Goal: Task Accomplishment & Management: Manage account settings

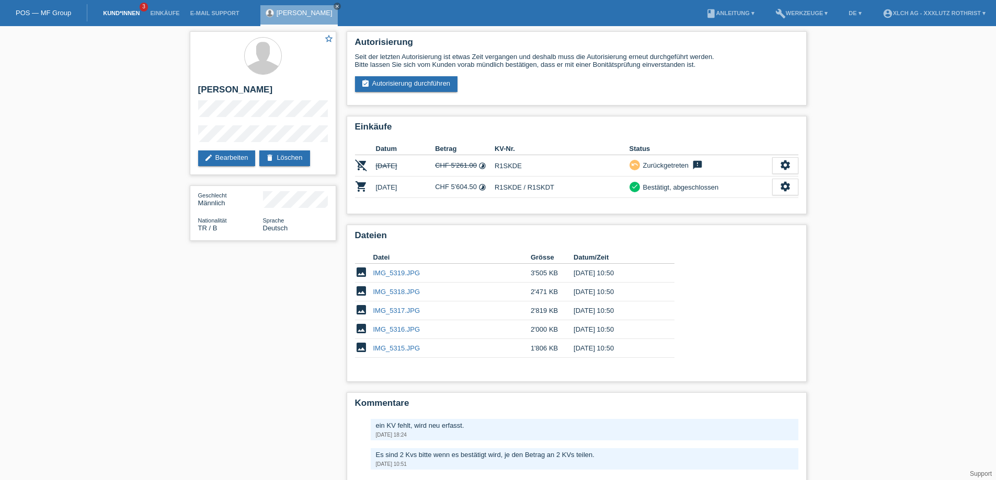
click at [114, 16] on link "Kund*innen" at bounding box center [121, 13] width 47 height 6
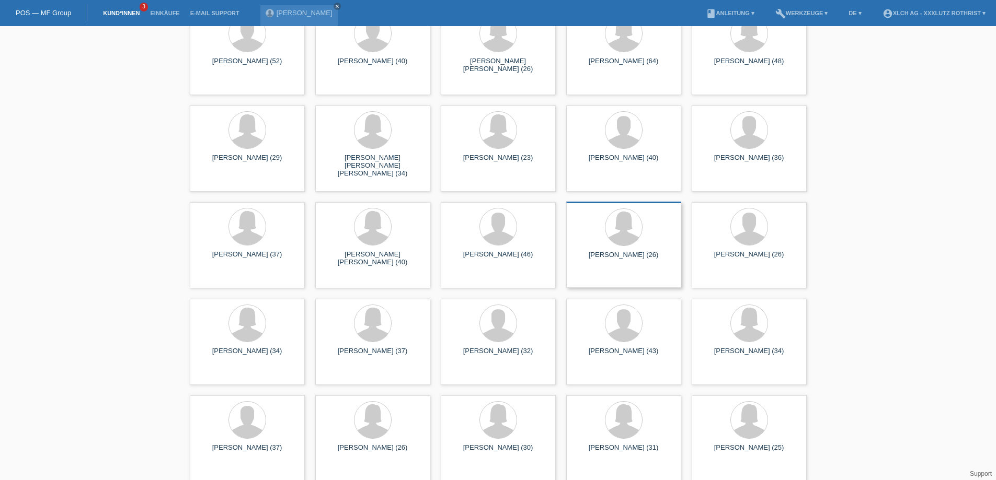
scroll to position [1882, 0]
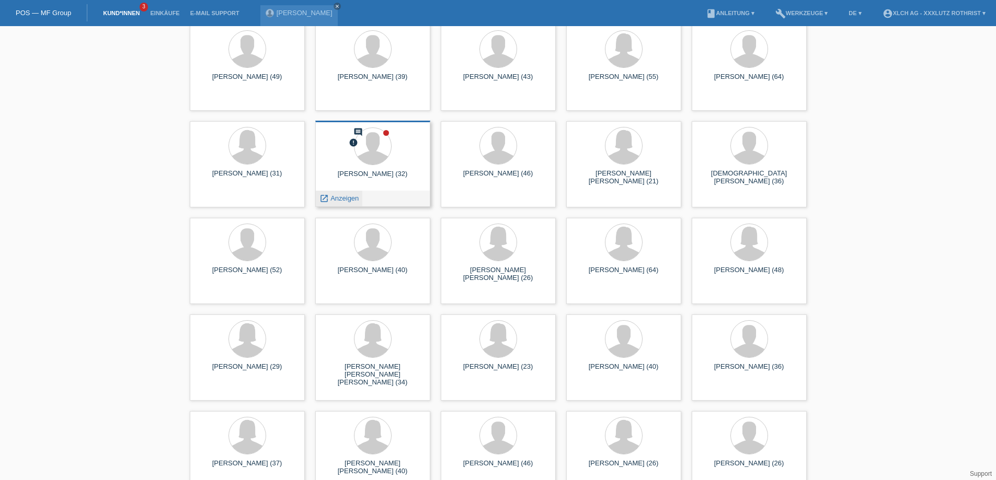
click at [331, 197] on span "Anzeigen" at bounding box center [344, 198] width 28 height 8
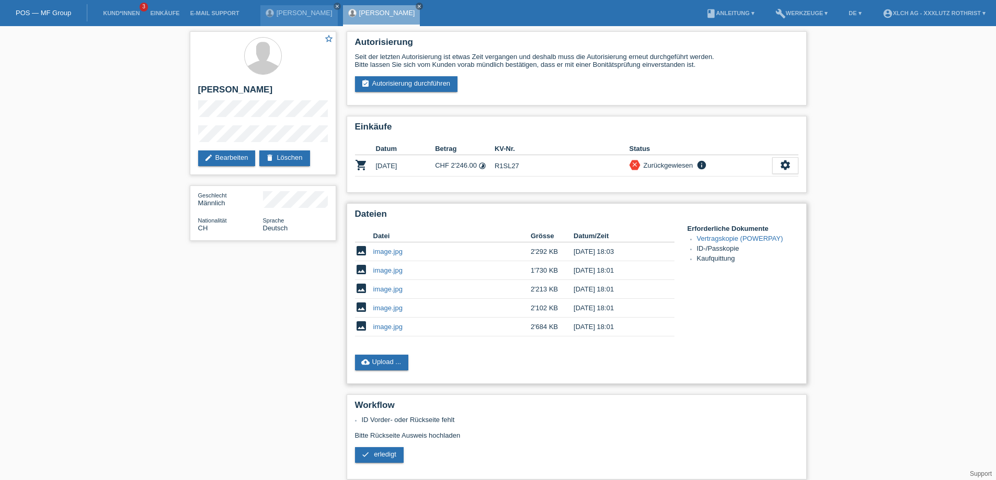
click at [390, 256] on link "image.jpg" at bounding box center [387, 252] width 29 height 8
click at [393, 278] on td "image.jpg" at bounding box center [451, 270] width 157 height 19
click at [392, 274] on link "image.jpg" at bounding box center [387, 271] width 29 height 8
click at [387, 312] on link "image.jpg" at bounding box center [387, 308] width 29 height 8
click at [388, 328] on link "image.jpg" at bounding box center [387, 327] width 29 height 8
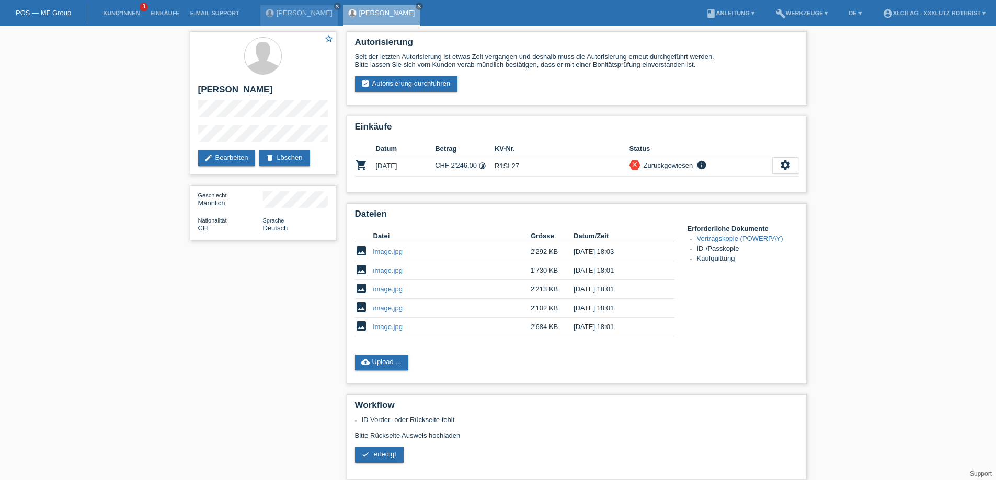
click at [931, 165] on div "star_border ROMAN GERGEL edit Bearbeiten delete Löschen Geschlecht Männlich Nat…" at bounding box center [498, 310] width 996 height 568
click at [115, 12] on link "Kund*innen" at bounding box center [121, 13] width 47 height 6
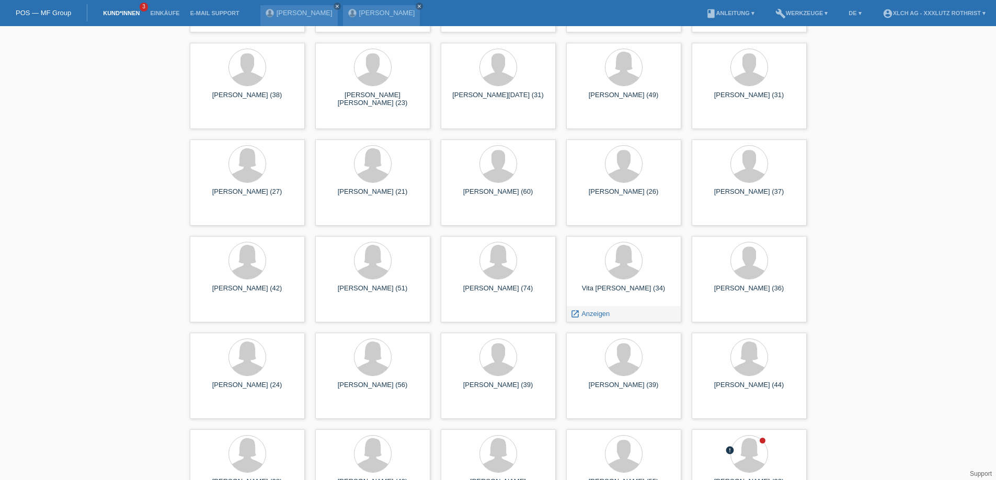
scroll to position [5176, 0]
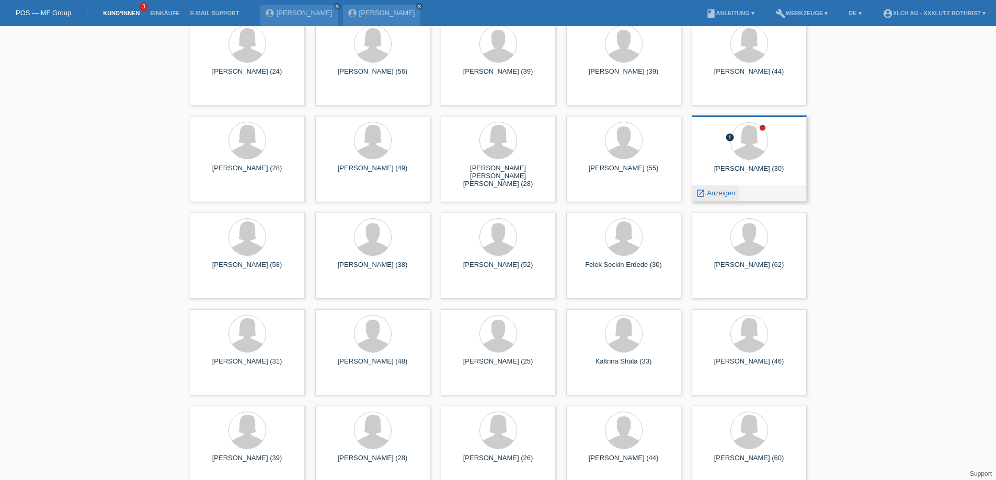
click at [705, 187] on div "launch Anzeigen" at bounding box center [715, 194] width 47 height 16
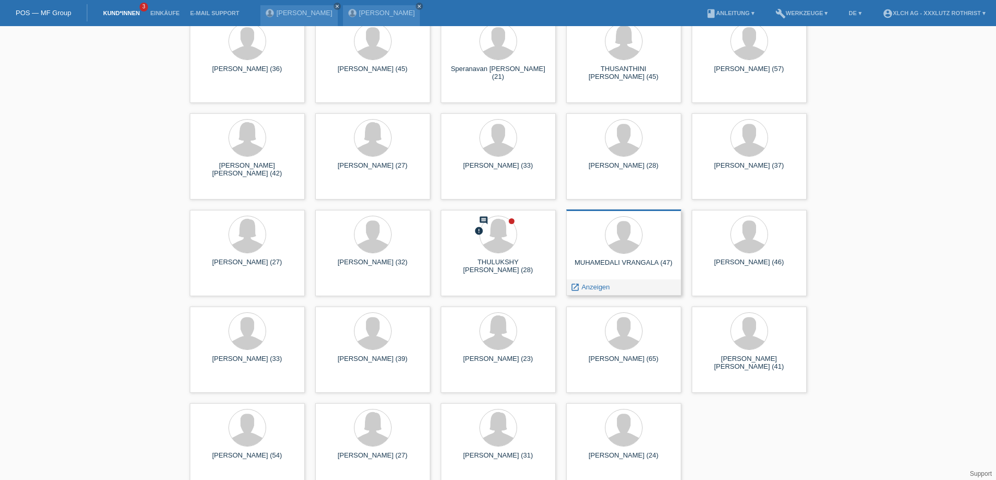
scroll to position [5870, 0]
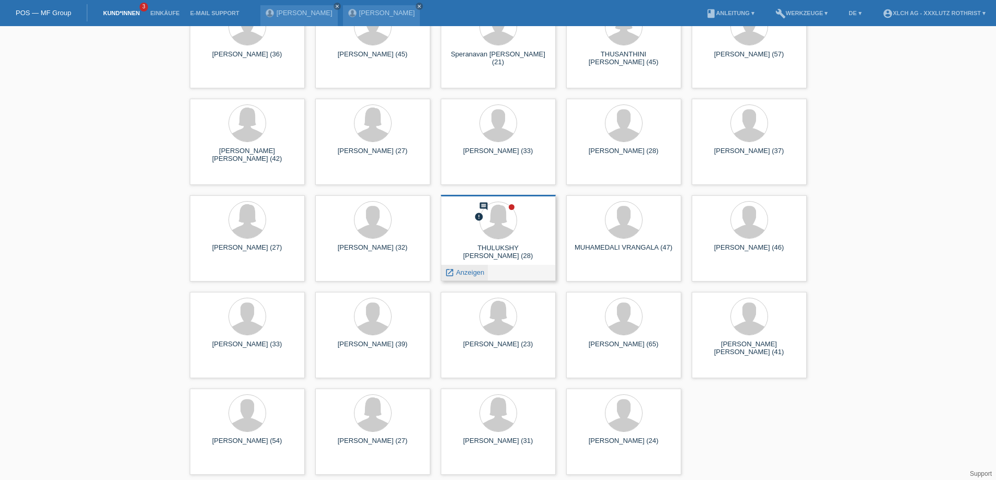
click at [468, 272] on span "Anzeigen" at bounding box center [470, 273] width 28 height 8
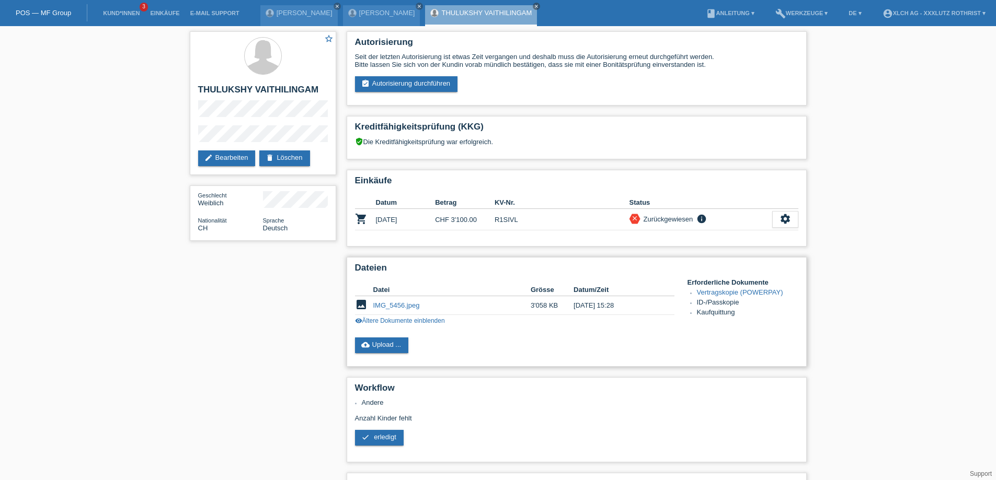
click at [390, 324] on link "visibility Ältere Dokumente einblenden" at bounding box center [400, 320] width 90 height 7
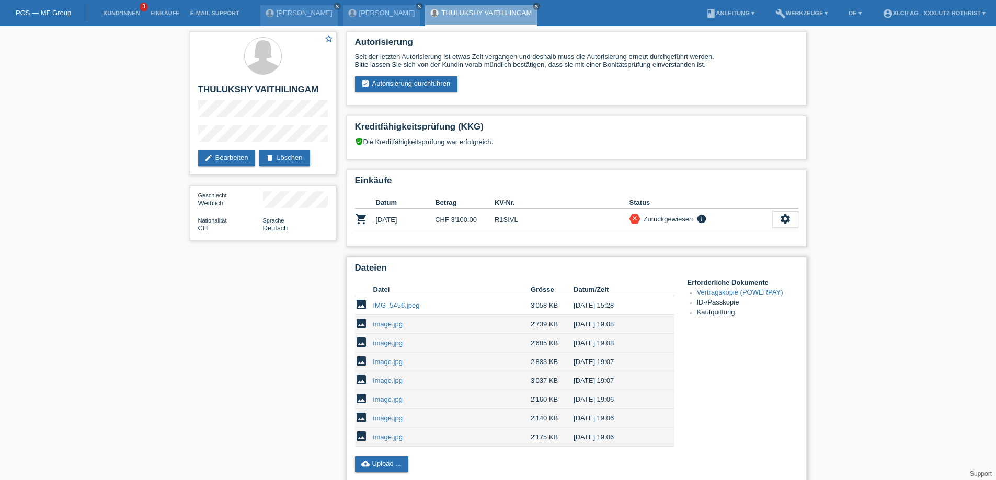
click at [390, 310] on link "IMG_5456.jpeg" at bounding box center [396, 306] width 47 height 8
click at [387, 385] on link "image.jpg" at bounding box center [387, 381] width 29 height 8
click at [386, 404] on link "image.jpg" at bounding box center [387, 400] width 29 height 8
click at [387, 366] on link "image.jpg" at bounding box center [387, 362] width 29 height 8
click at [384, 347] on link "image.jpg" at bounding box center [387, 343] width 29 height 8
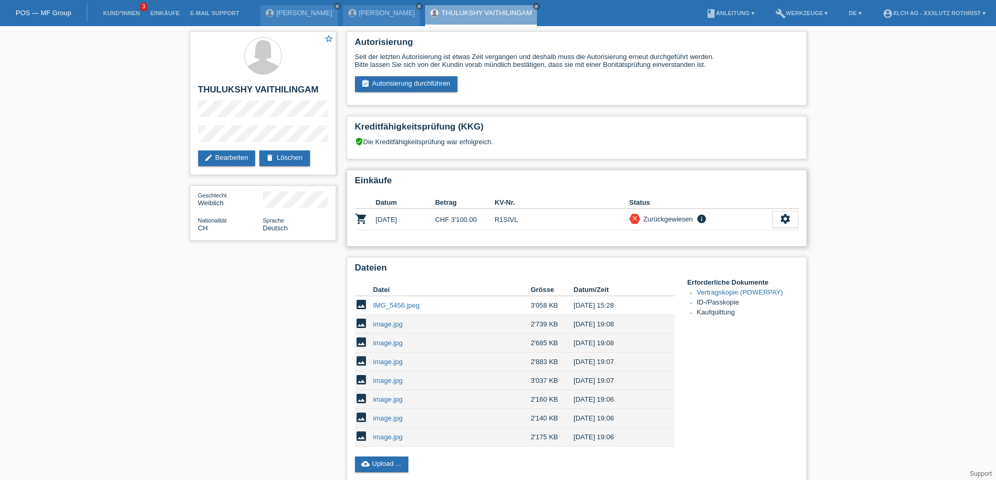
click at [508, 223] on td "R1SIVL" at bounding box center [562, 219] width 135 height 21
copy td "R1SIVL"
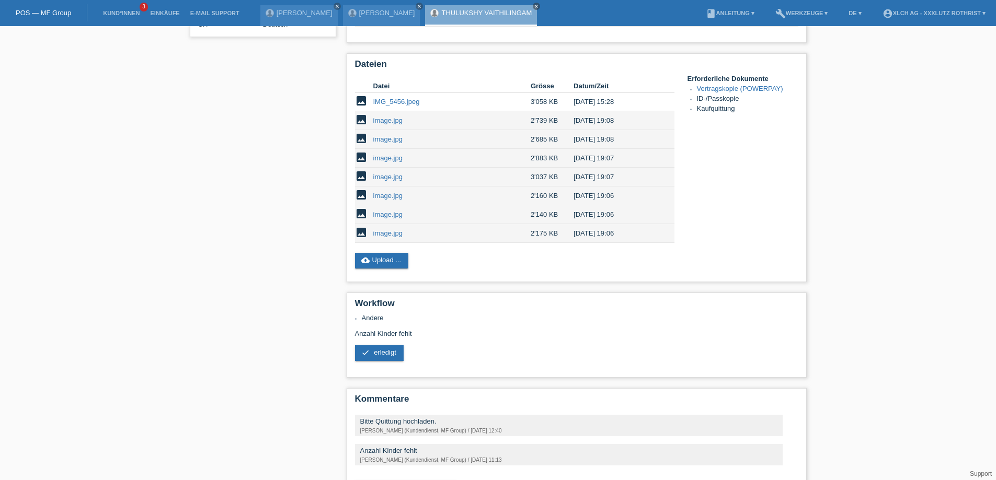
scroll to position [99, 0]
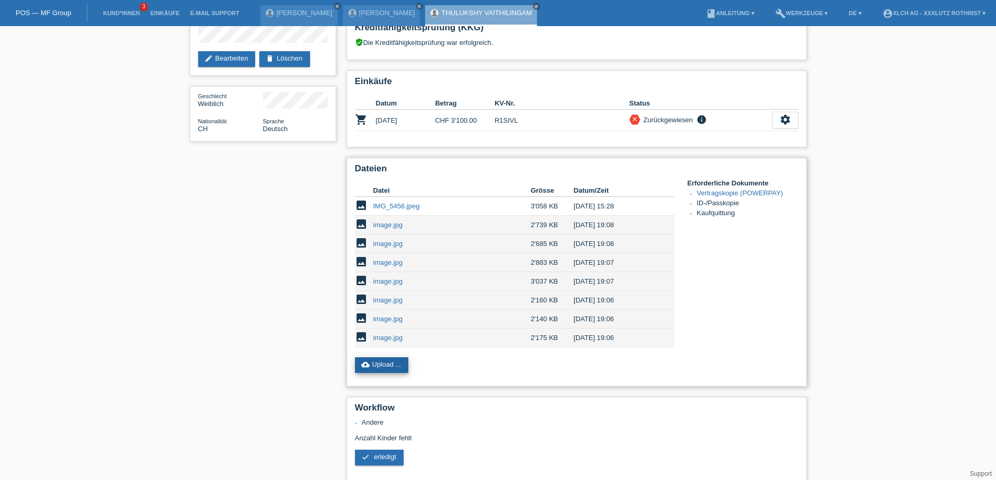
click at [385, 368] on link "cloud_upload Upload ..." at bounding box center [382, 366] width 54 height 16
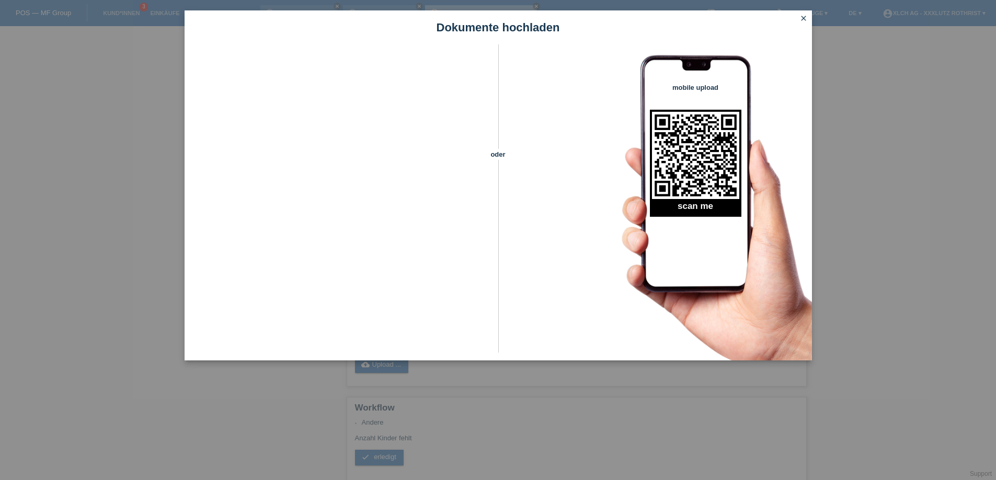
click at [806, 19] on icon "close" at bounding box center [803, 18] width 8 height 8
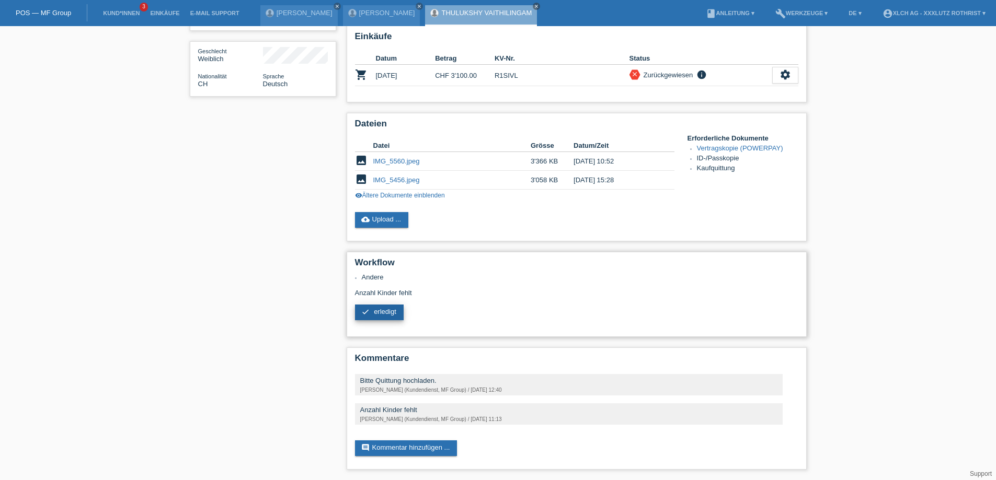
scroll to position [156, 0]
click at [381, 308] on span "erledigt" at bounding box center [385, 312] width 22 height 8
click at [385, 445] on link "comment Kommentar hinzufügen ..." at bounding box center [406, 449] width 102 height 16
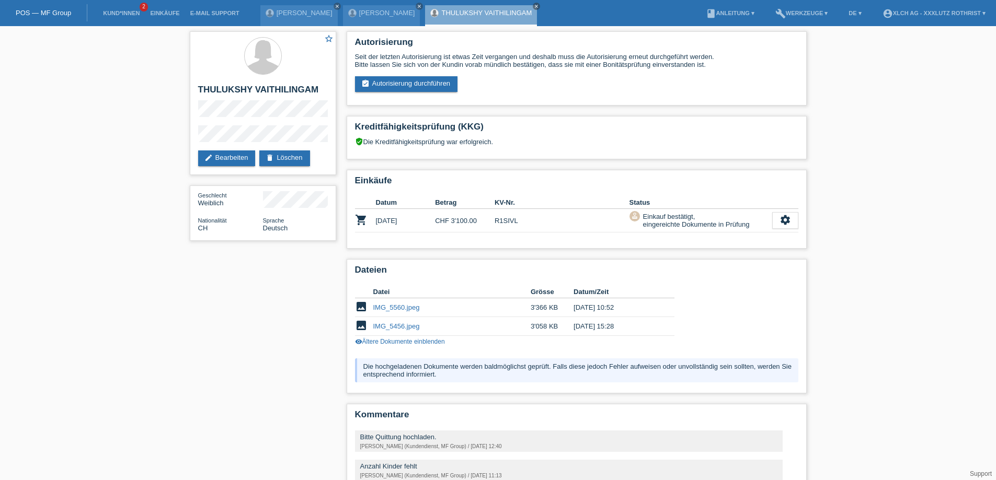
scroll to position [67, 0]
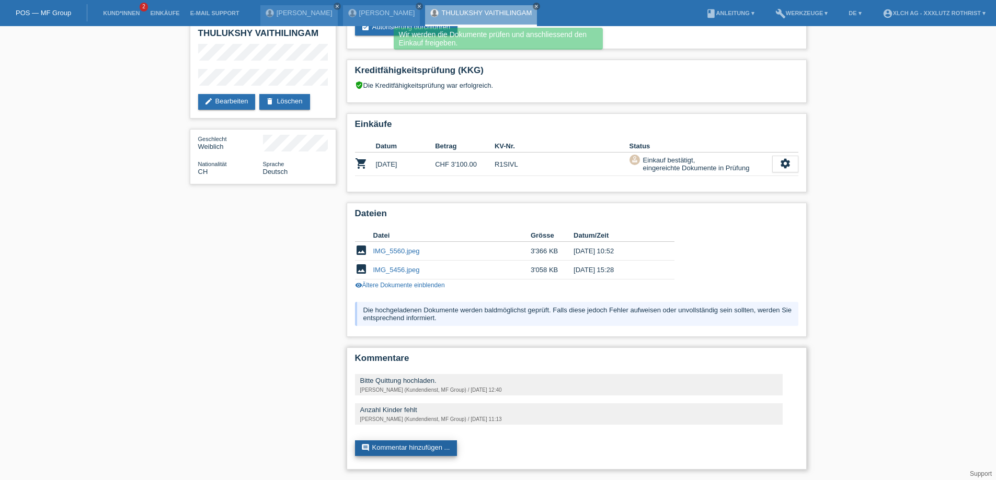
click at [397, 449] on link "comment Kommentar hinzufügen ..." at bounding box center [406, 449] width 102 height 16
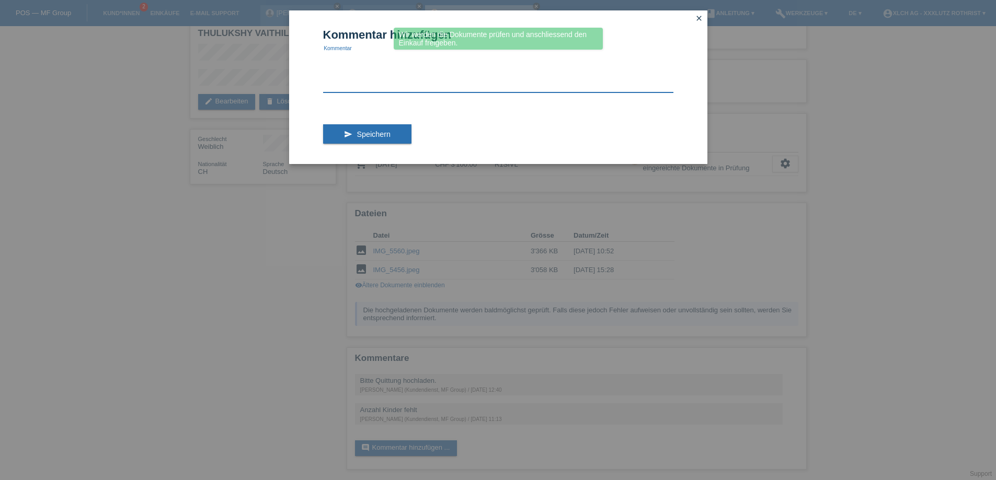
click at [341, 74] on textarea at bounding box center [498, 72] width 350 height 40
type textarea "t"
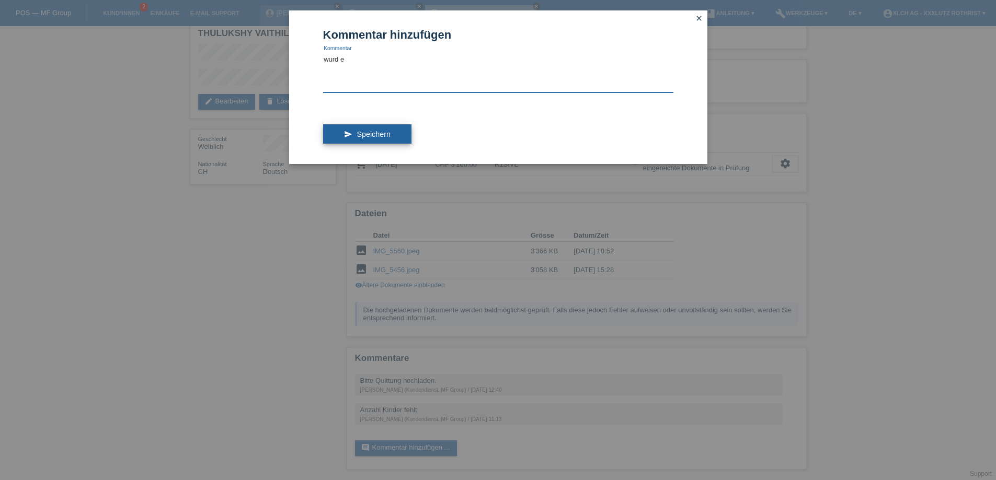
type textarea "wurd e"
drag, startPoint x: 359, startPoint y: 138, endPoint x: 666, endPoint y: 50, distance: 319.7
click at [666, 57] on form "Kommentar hinzufügen wurd e Kommentar send Speichern" at bounding box center [498, 96] width 350 height 136
drag, startPoint x: 376, startPoint y: 67, endPoint x: 132, endPoint y: 66, distance: 244.7
click at [133, 67] on div "Kommentar hinzufügen wurd e Kommentar send Speichern close" at bounding box center [498, 240] width 996 height 480
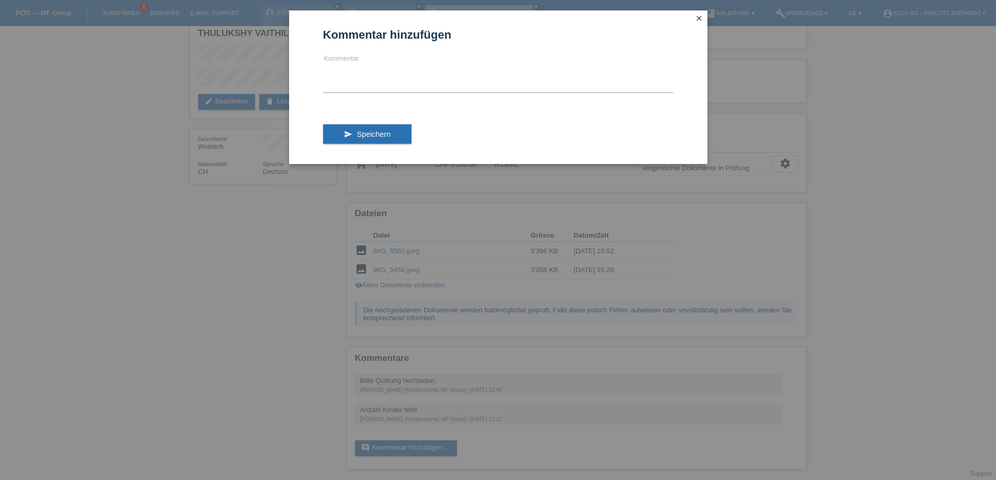
click at [701, 23] on link "close" at bounding box center [699, 19] width 14 height 12
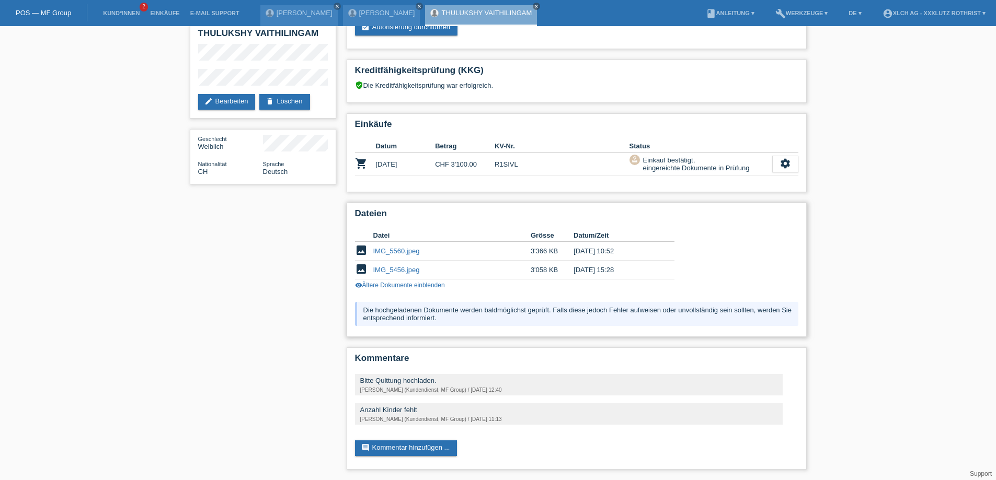
scroll to position [0, 0]
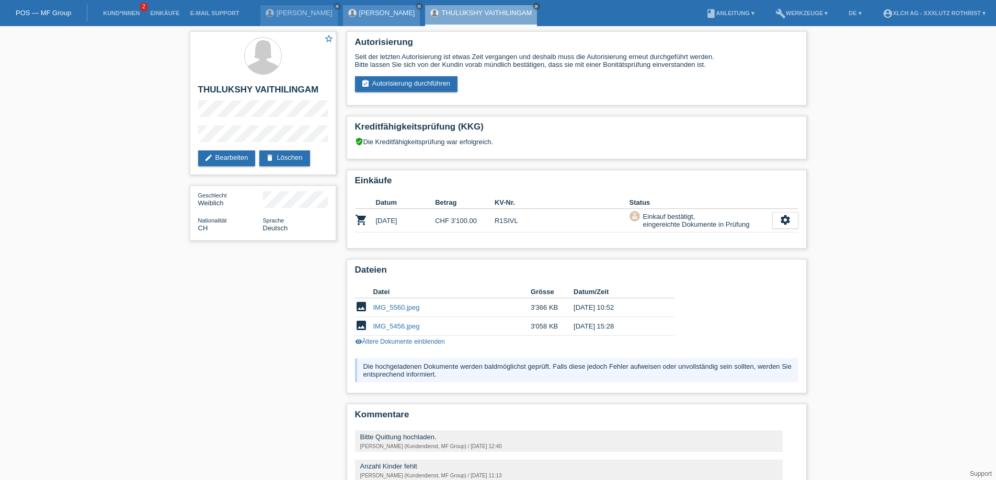
click at [359, 12] on link "[PERSON_NAME]" at bounding box center [387, 13] width 56 height 8
